Goal: Transaction & Acquisition: Purchase product/service

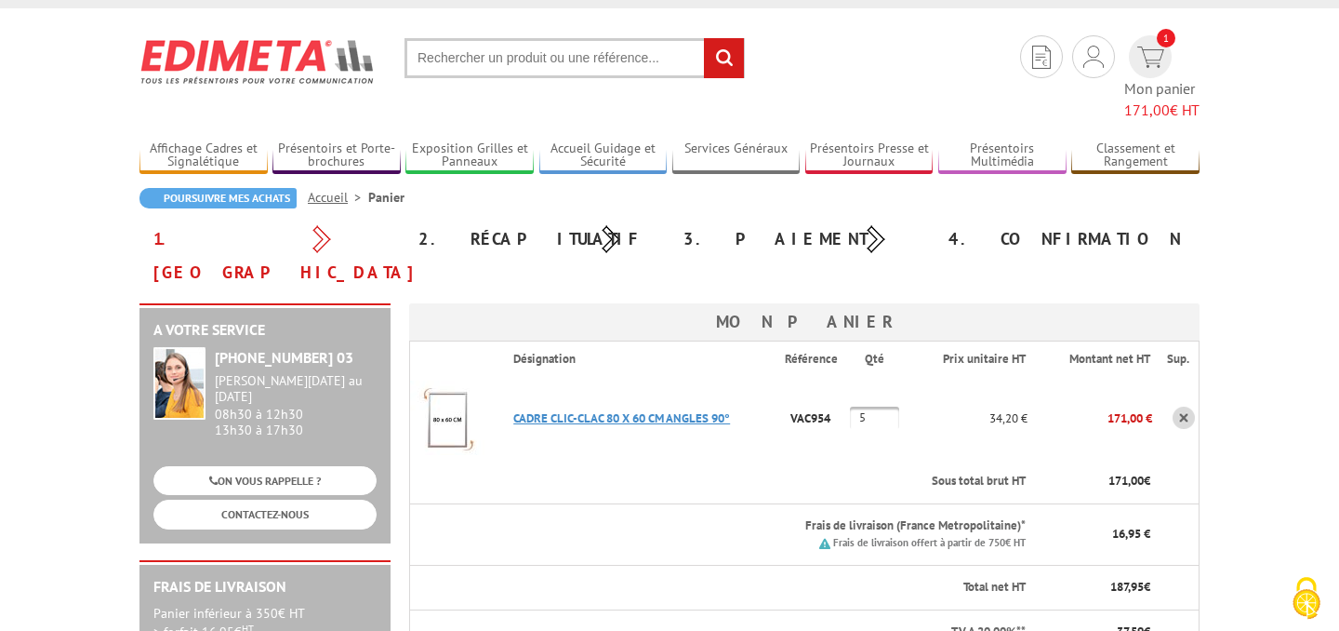
click at [722, 410] on link "CADRE CLIC-CLAC 80 X 60 CM ANGLES 90°" at bounding box center [621, 418] width 217 height 16
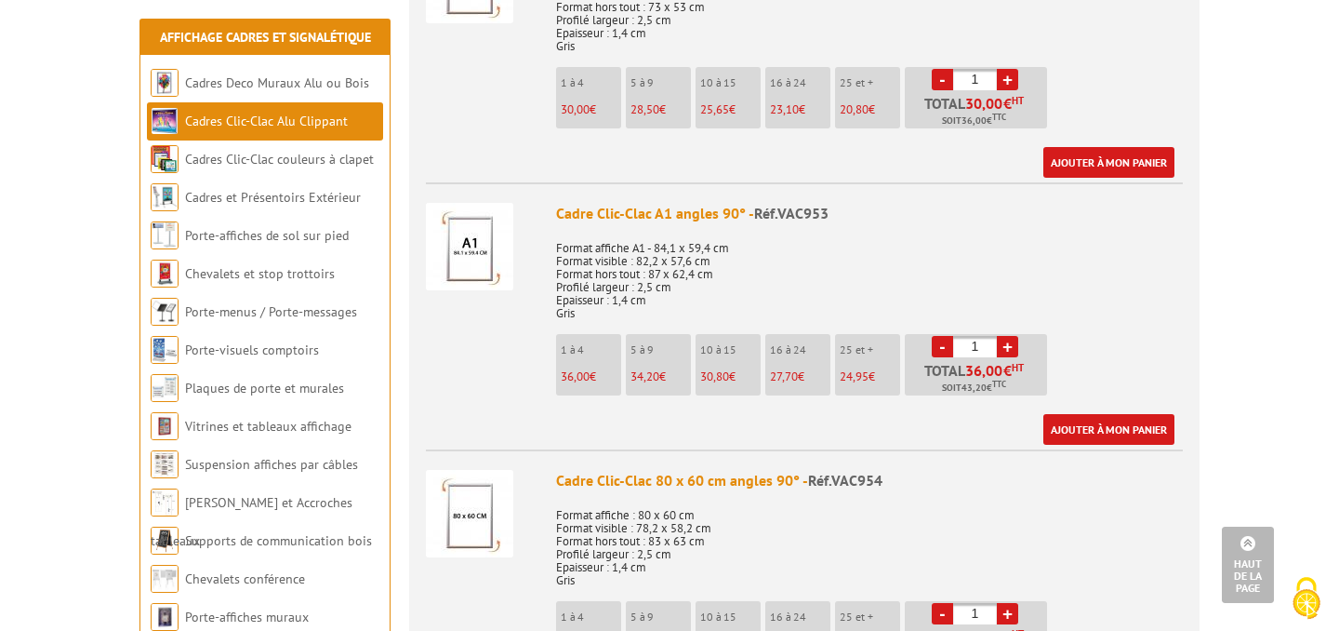
scroll to position [2377, 0]
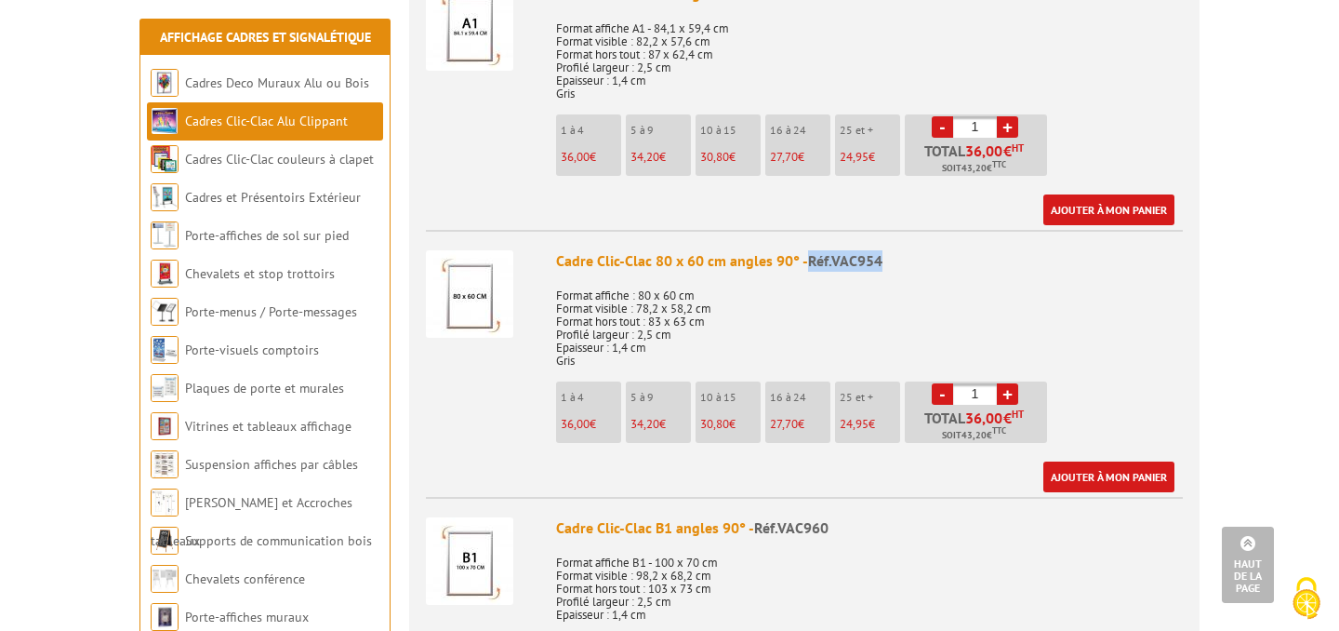
drag, startPoint x: 895, startPoint y: 259, endPoint x: 808, endPoint y: 260, distance: 86.5
click at [808, 260] on div "Cadre Clic-Clac 80 x 60 cm angles 90° - Réf.VAC954" at bounding box center [869, 260] width 627 height 21
copy span "Réf.VAC954"
